Goal: Task Accomplishment & Management: Manage account settings

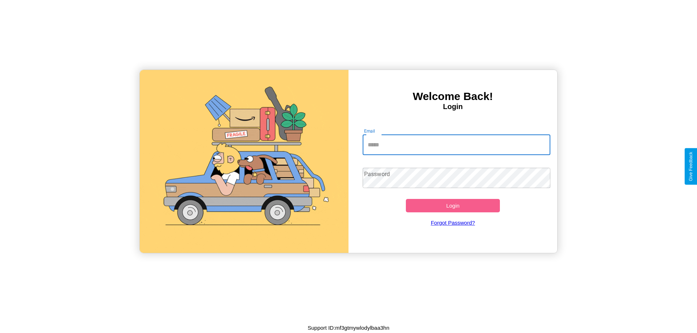
click at [456, 145] on input "Email" at bounding box center [456, 145] width 188 height 20
type input "**********"
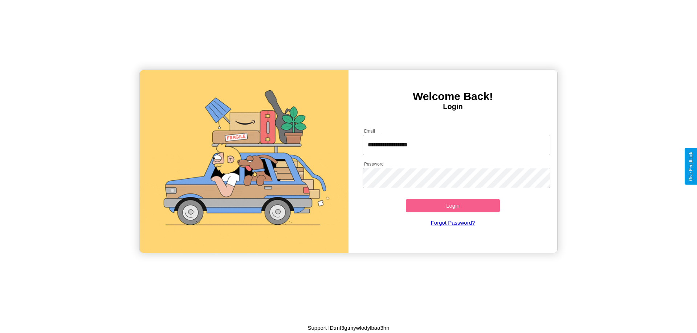
click at [452, 206] on button "Login" at bounding box center [453, 205] width 94 height 13
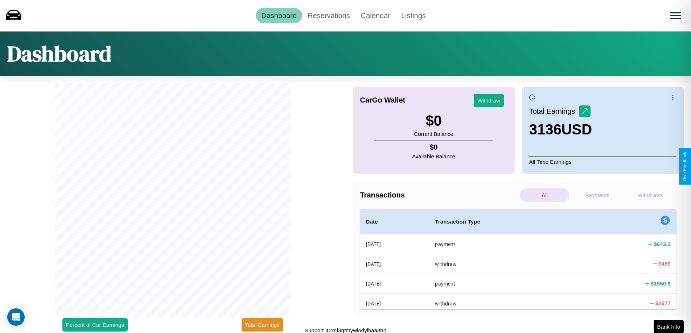
scroll to position [2, 0]
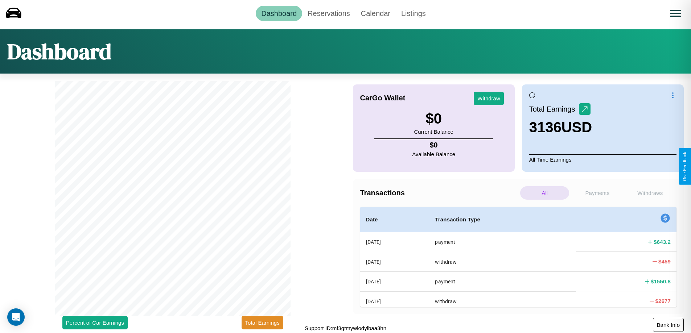
click at [668, 325] on button "Bank Info" at bounding box center [668, 325] width 31 height 14
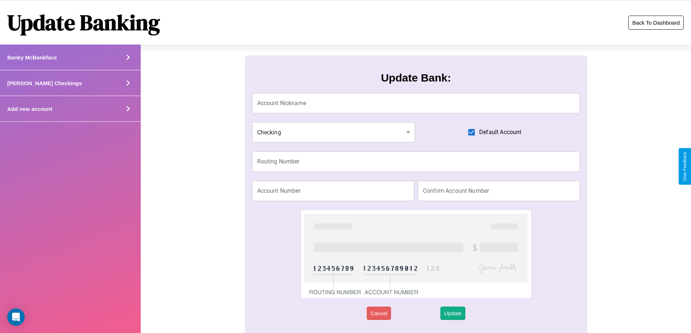
click at [656, 22] on button "Back To Dashboard" at bounding box center [656, 23] width 56 height 14
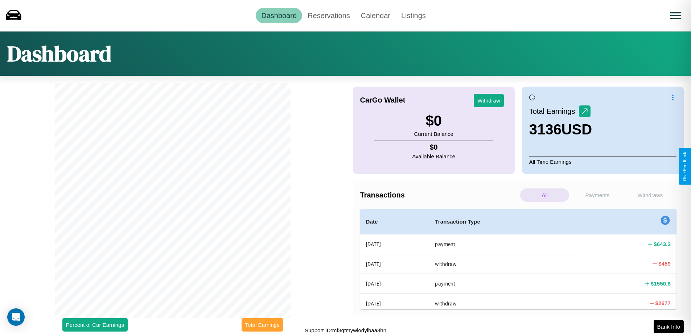
click at [262, 325] on button "Total Earnings" at bounding box center [263, 325] width 42 height 13
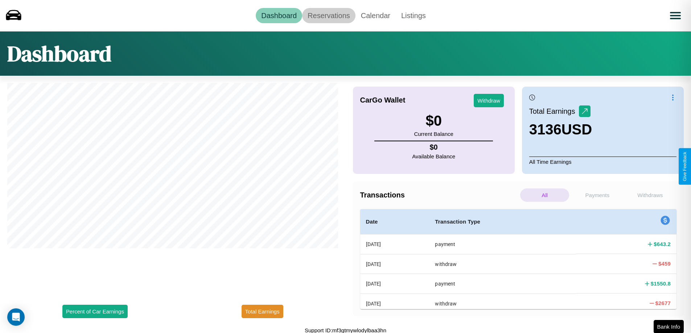
click at [329, 15] on link "Reservations" at bounding box center [328, 15] width 53 height 15
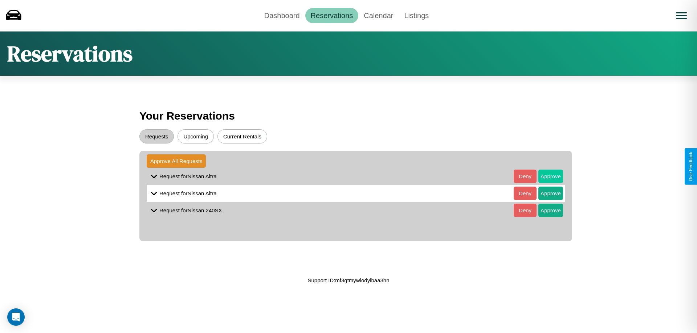
click at [545, 176] on button "Approve" at bounding box center [550, 176] width 25 height 13
